Goal: Task Accomplishment & Management: Use online tool/utility

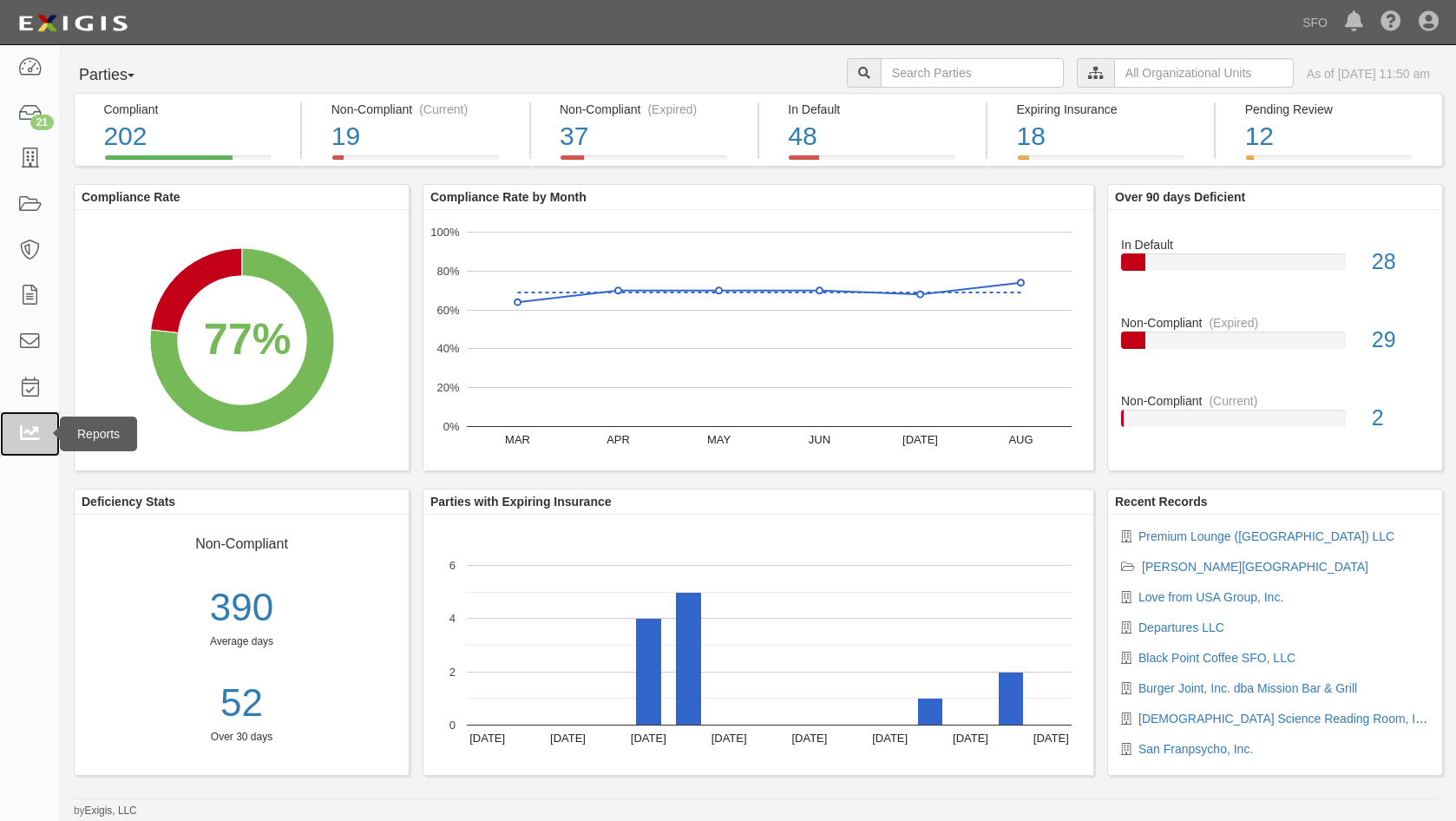
click at [17, 433] on link at bounding box center [30, 434] width 60 height 46
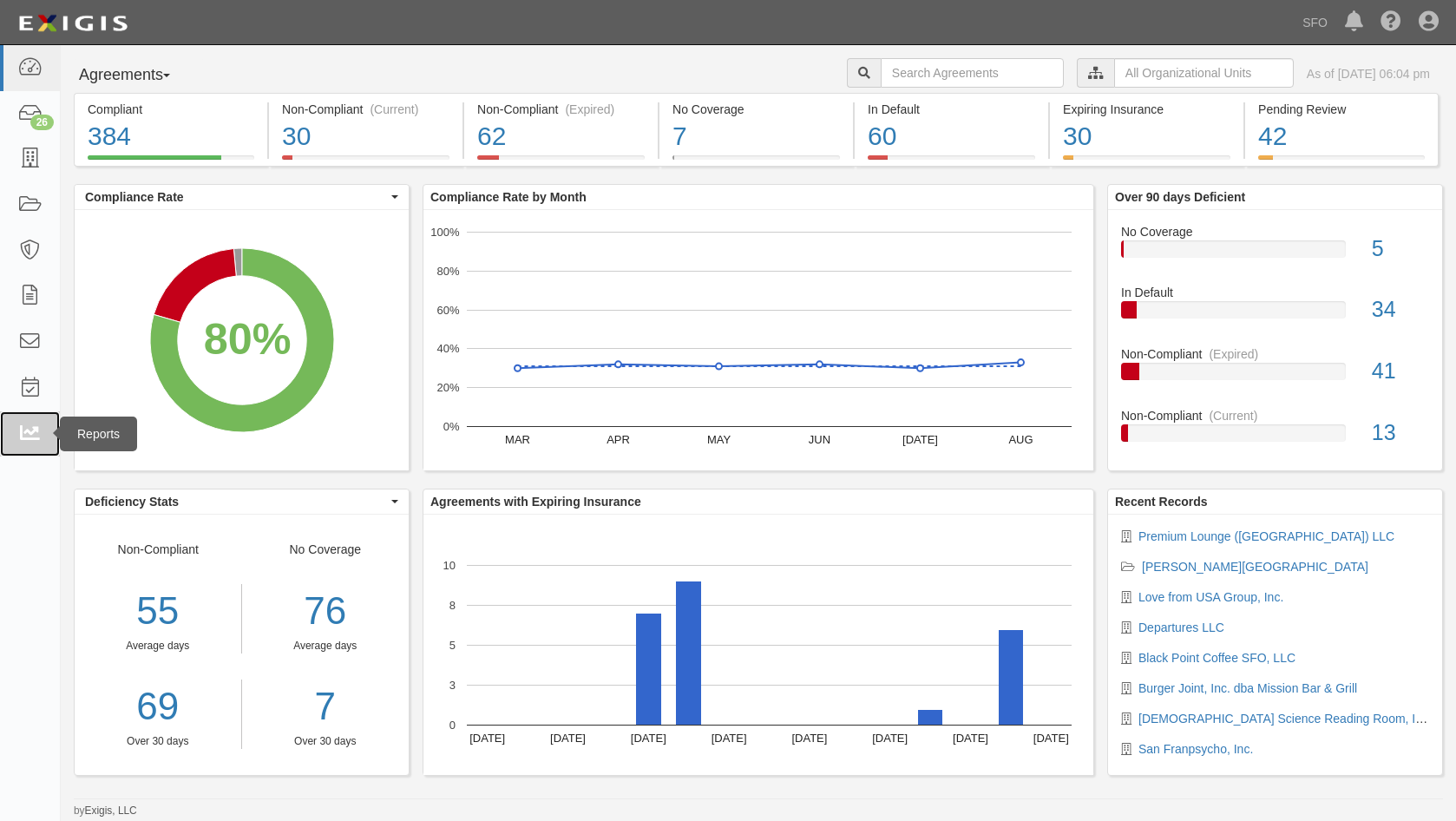
click at [40, 431] on icon at bounding box center [30, 434] width 24 height 20
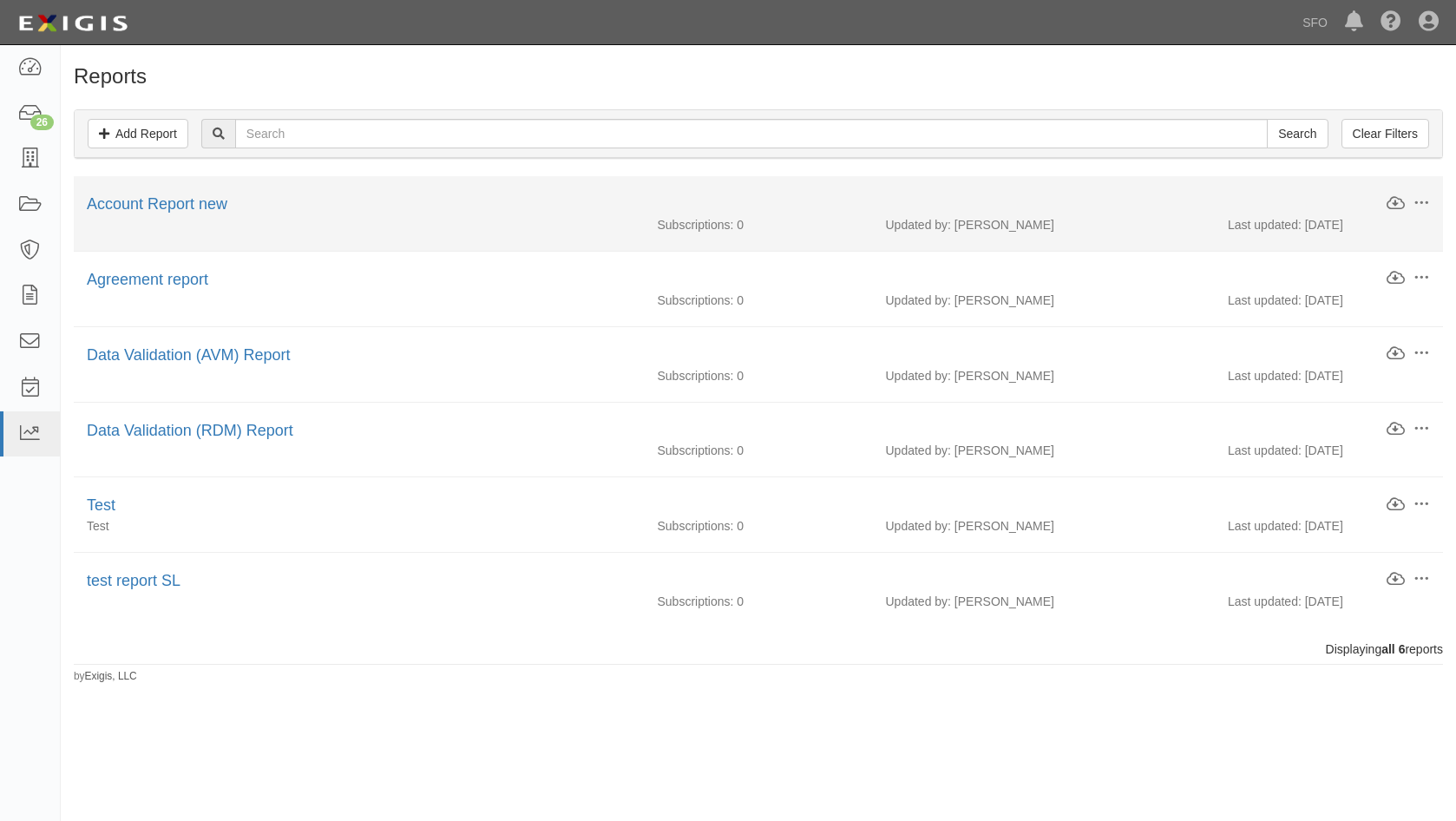
click at [195, 192] on li "Edit Download Clone Delete Account Report new Subscriptions: 0 Updated by: [PER…" at bounding box center [758, 214] width 1370 height 76
click at [194, 197] on link "Account Report new" at bounding box center [157, 204] width 141 height 17
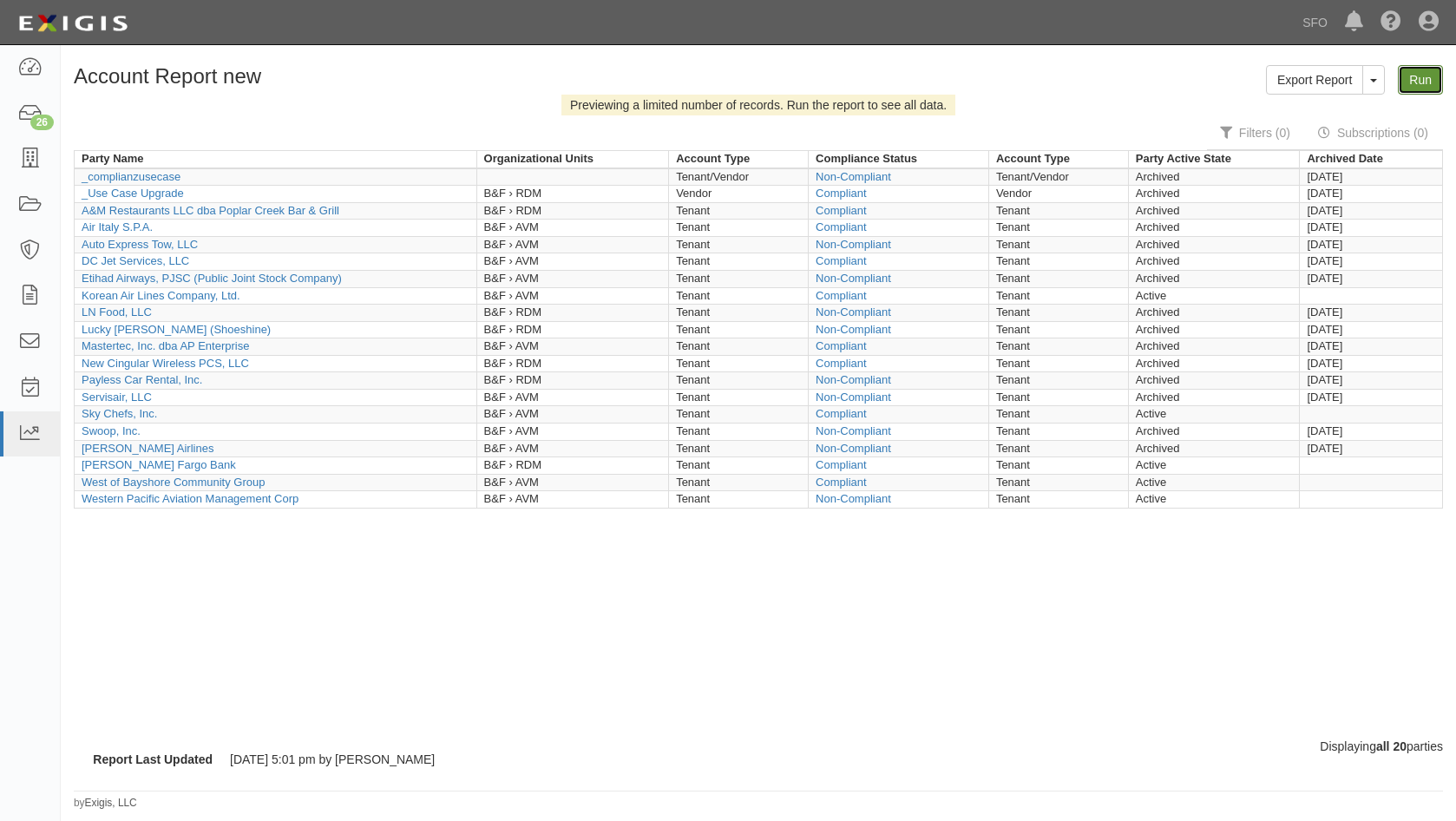
click at [1427, 83] on link "Run" at bounding box center [1421, 80] width 45 height 30
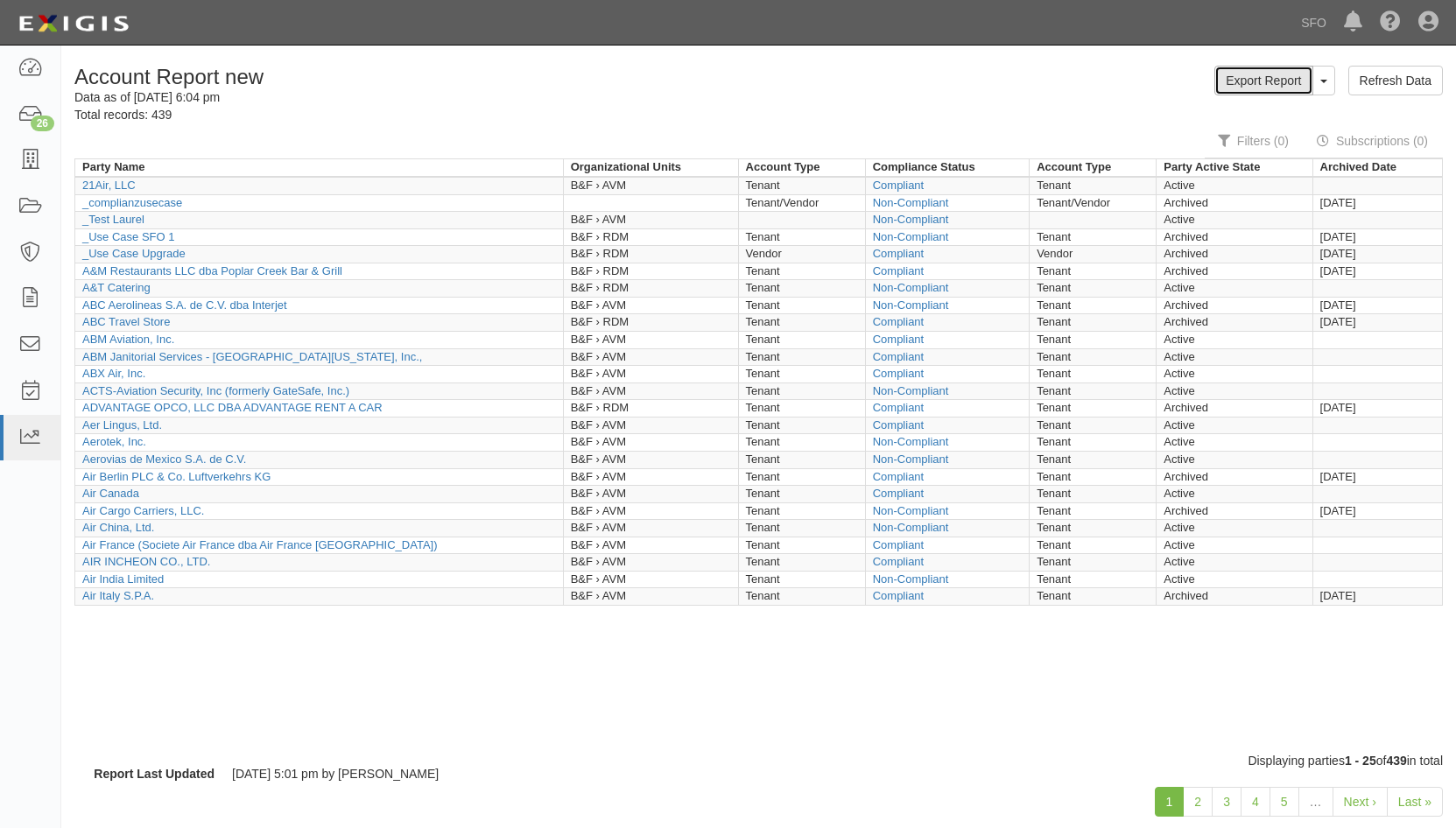
click at [1259, 76] on link "Export Report" at bounding box center [1264, 81] width 98 height 30
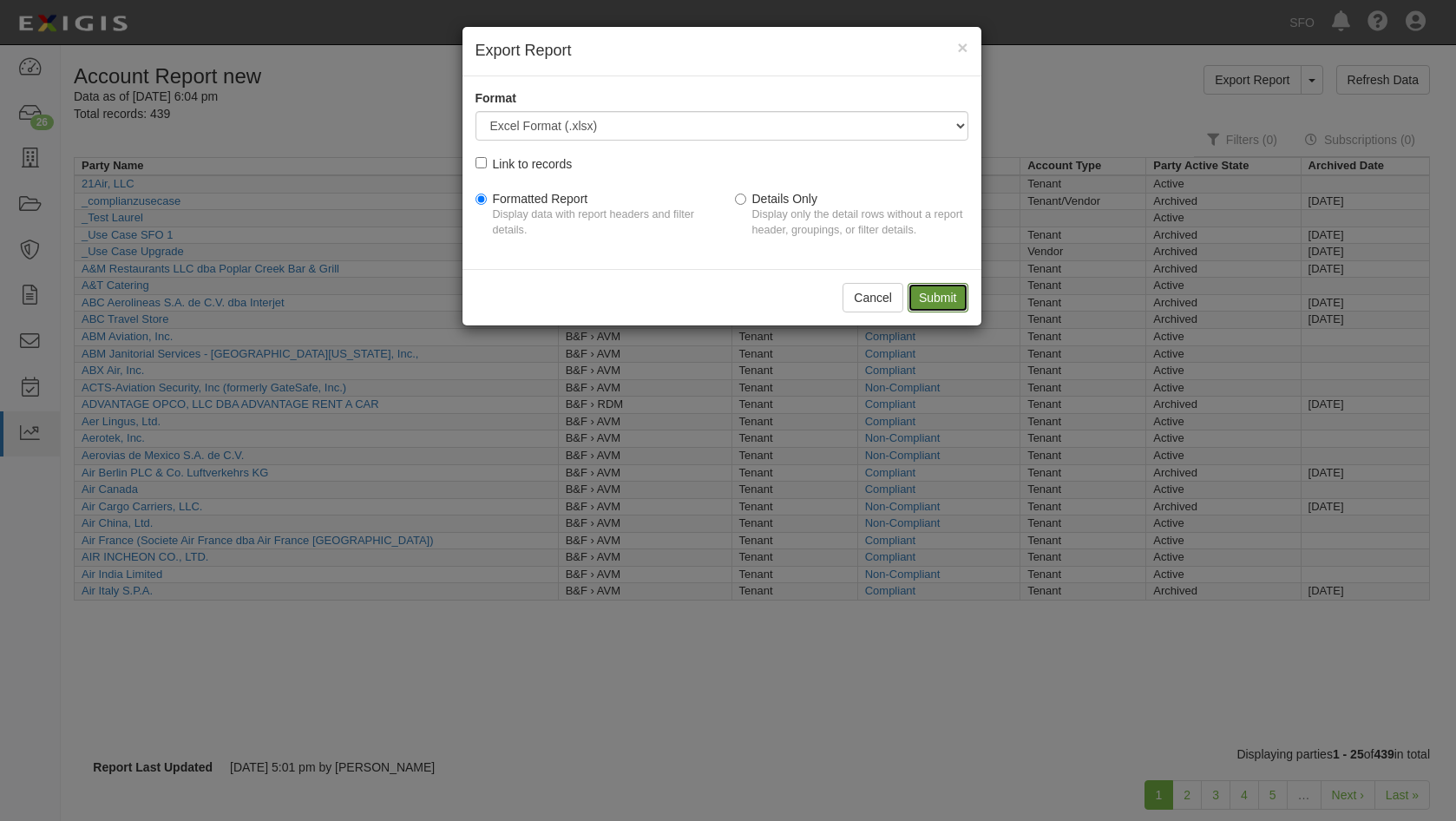
click at [949, 310] on input "Submit" at bounding box center [938, 297] width 61 height 30
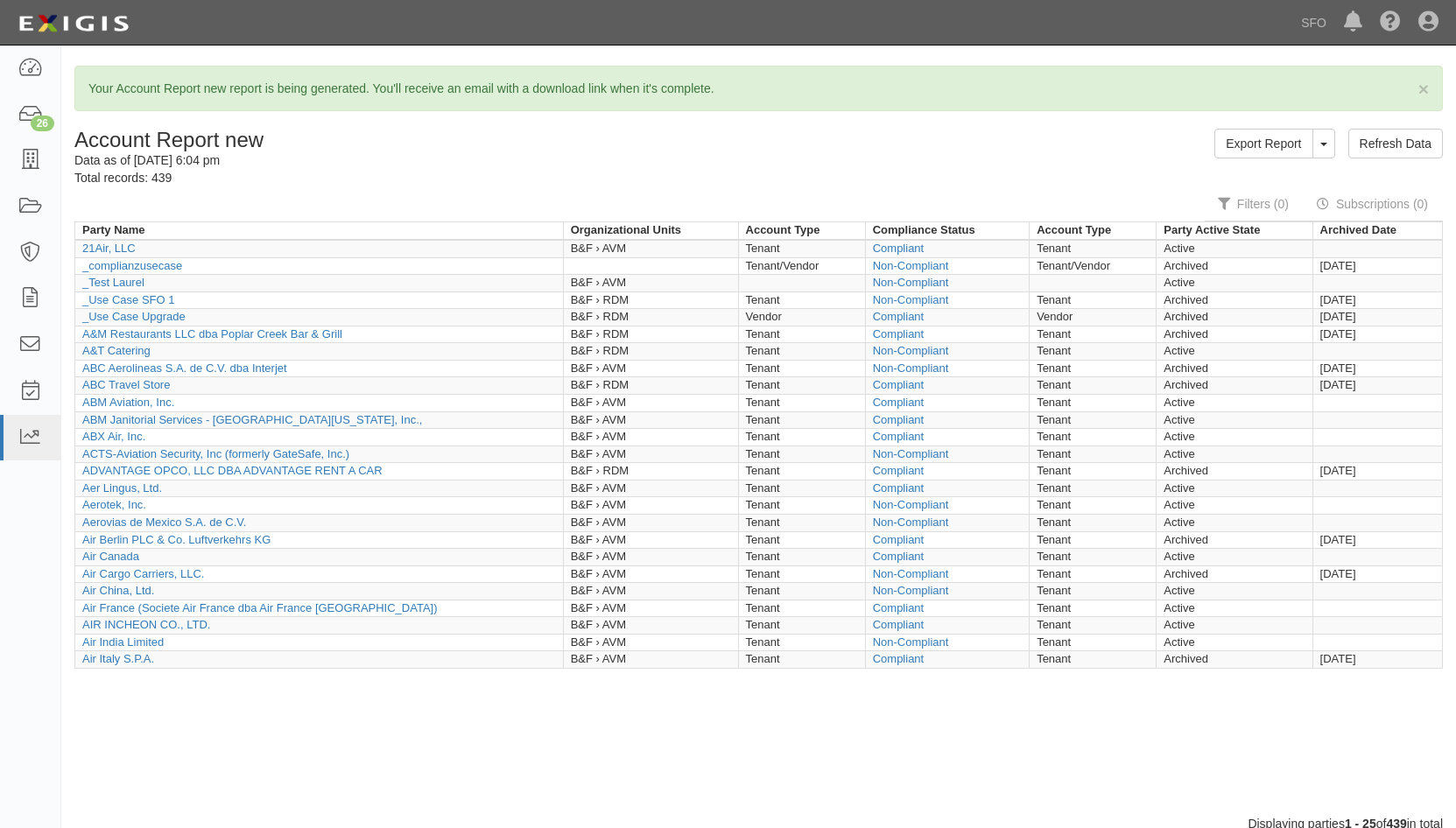
click at [600, 405] on td "B&F › AVM" at bounding box center [651, 403] width 176 height 18
click at [46, 65] on link at bounding box center [30, 68] width 61 height 46
